Goal: Navigation & Orientation: Find specific page/section

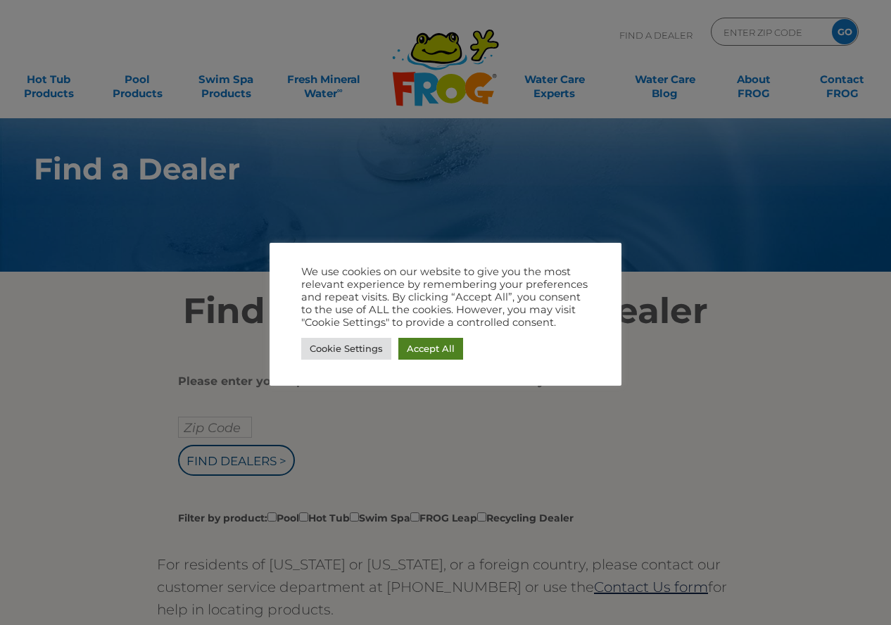
click at [448, 343] on link "Accept All" at bounding box center [430, 349] width 65 height 22
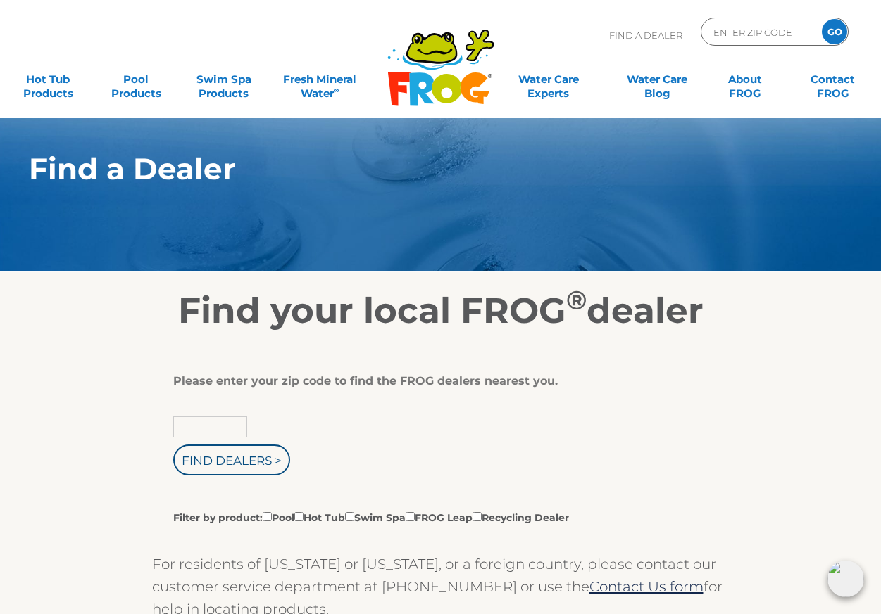
click at [231, 428] on input "text" at bounding box center [210, 427] width 74 height 21
type input "95311"
click at [256, 462] on input "Find Dealers >" at bounding box center [231, 460] width 117 height 31
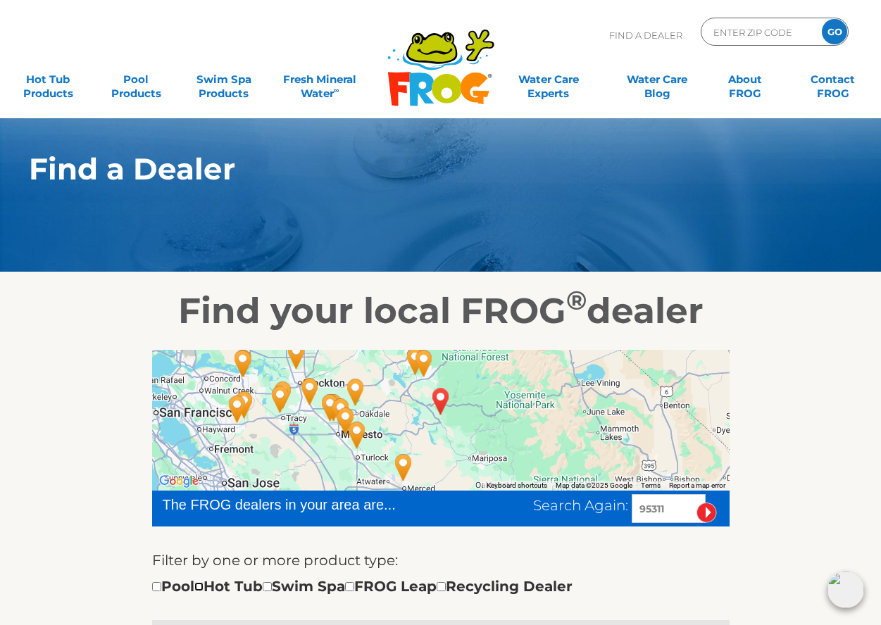
click at [203, 585] on input "checkbox" at bounding box center [198, 586] width 9 height 9
checkbox input "true"
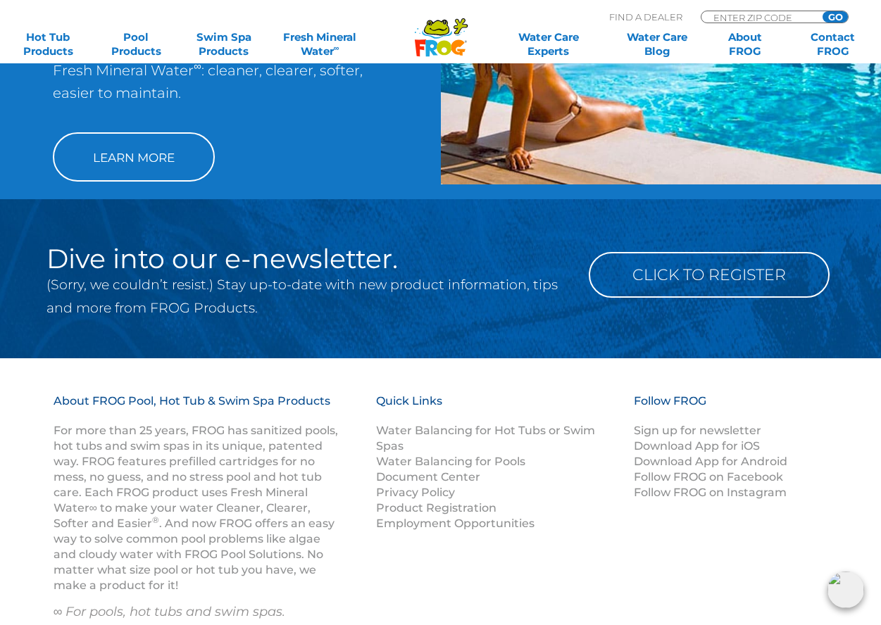
scroll to position [1520, 0]
